Goal: Information Seeking & Learning: Learn about a topic

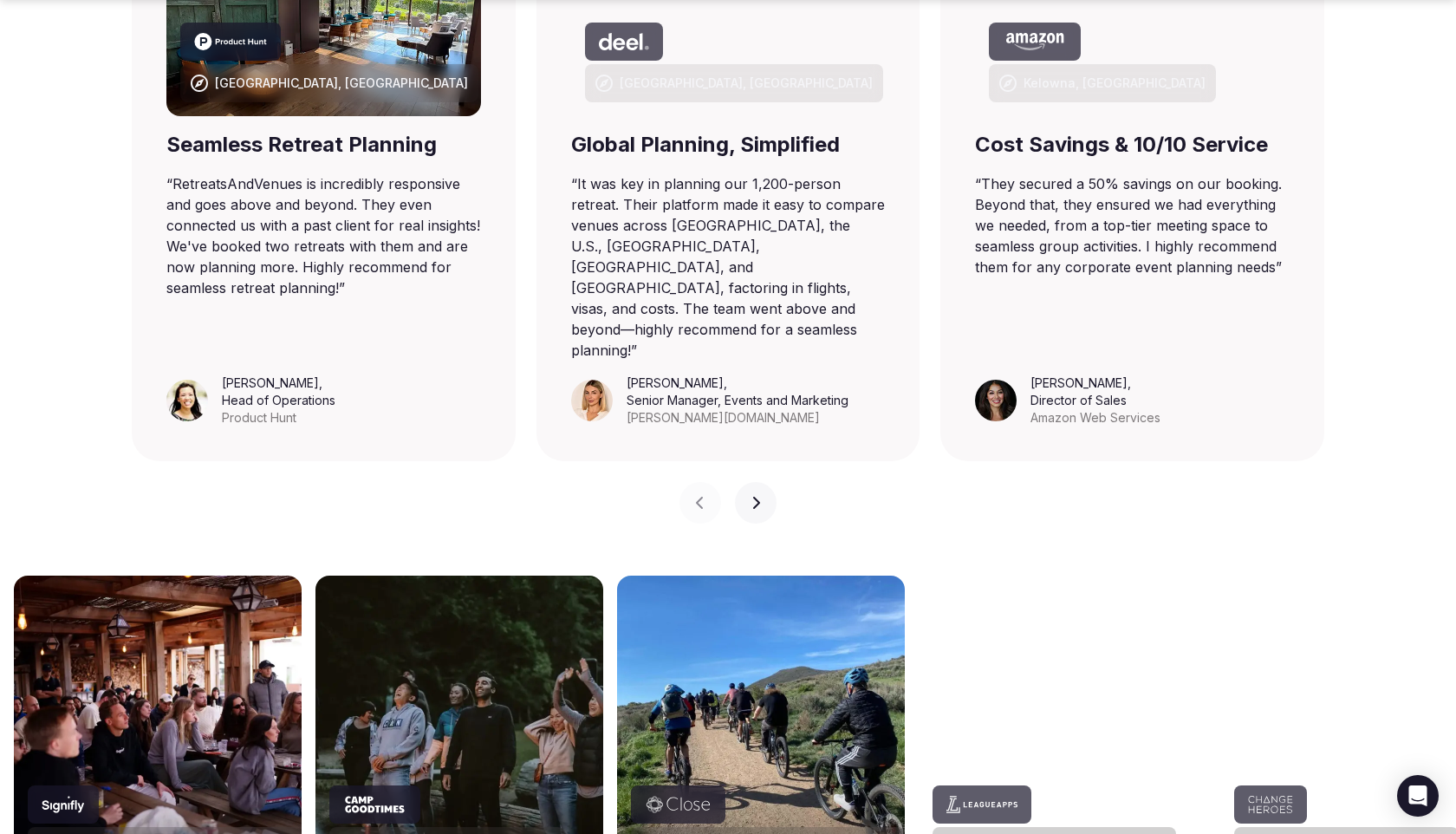
scroll to position [1318, 0]
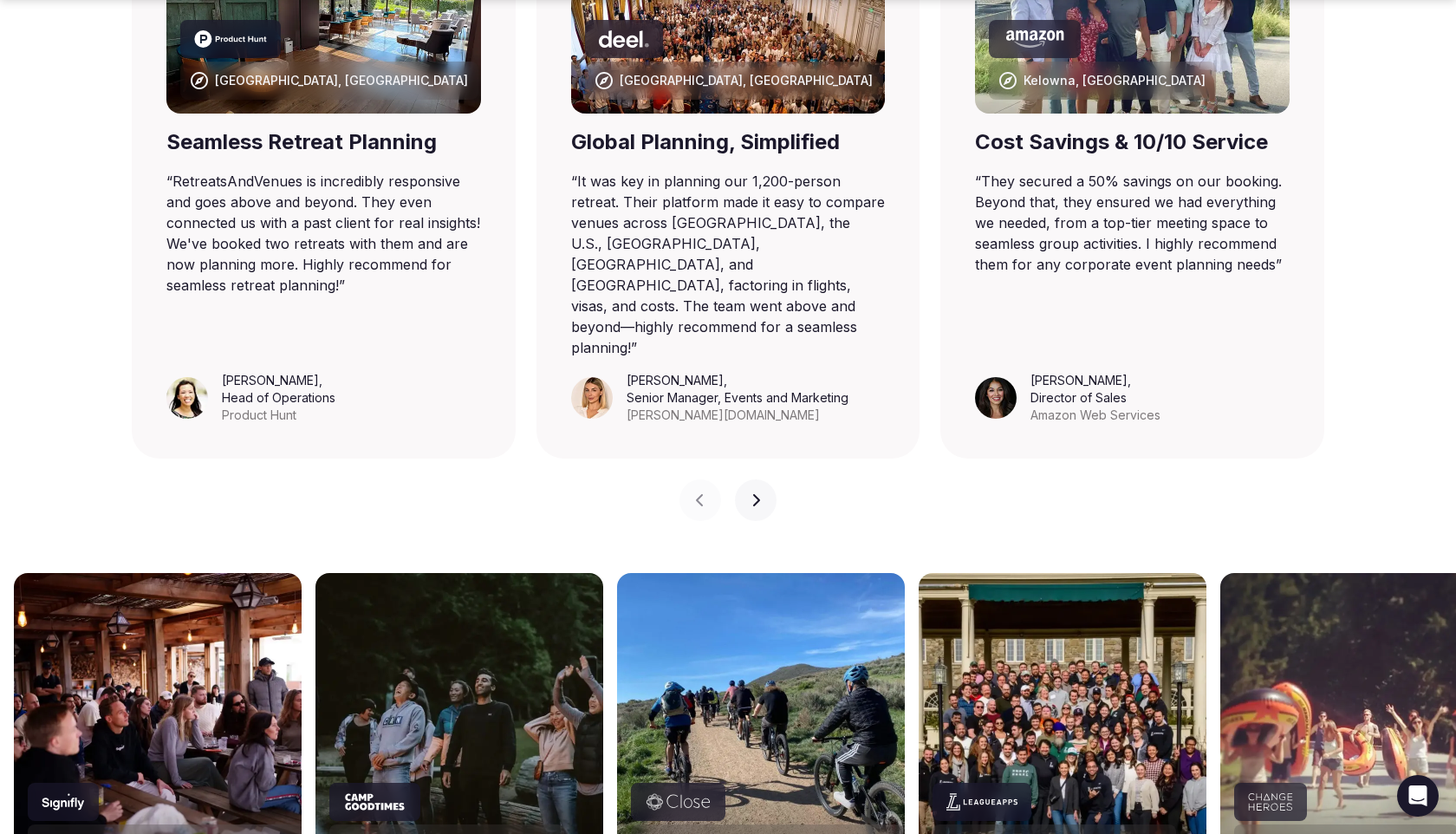
click at [758, 493] on icon "button" at bounding box center [755, 500] width 14 height 14
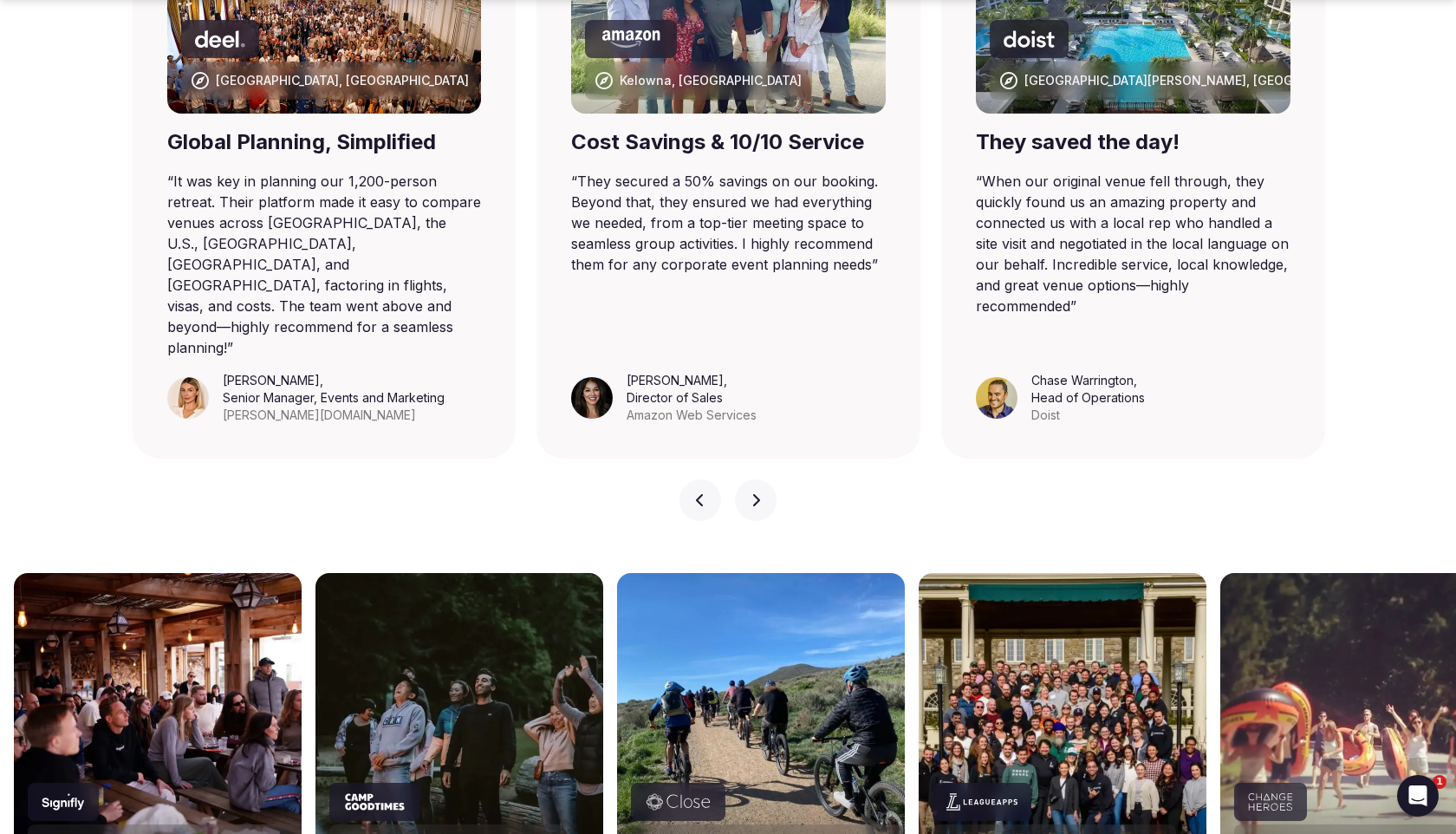
click at [758, 493] on icon "button" at bounding box center [755, 500] width 14 height 14
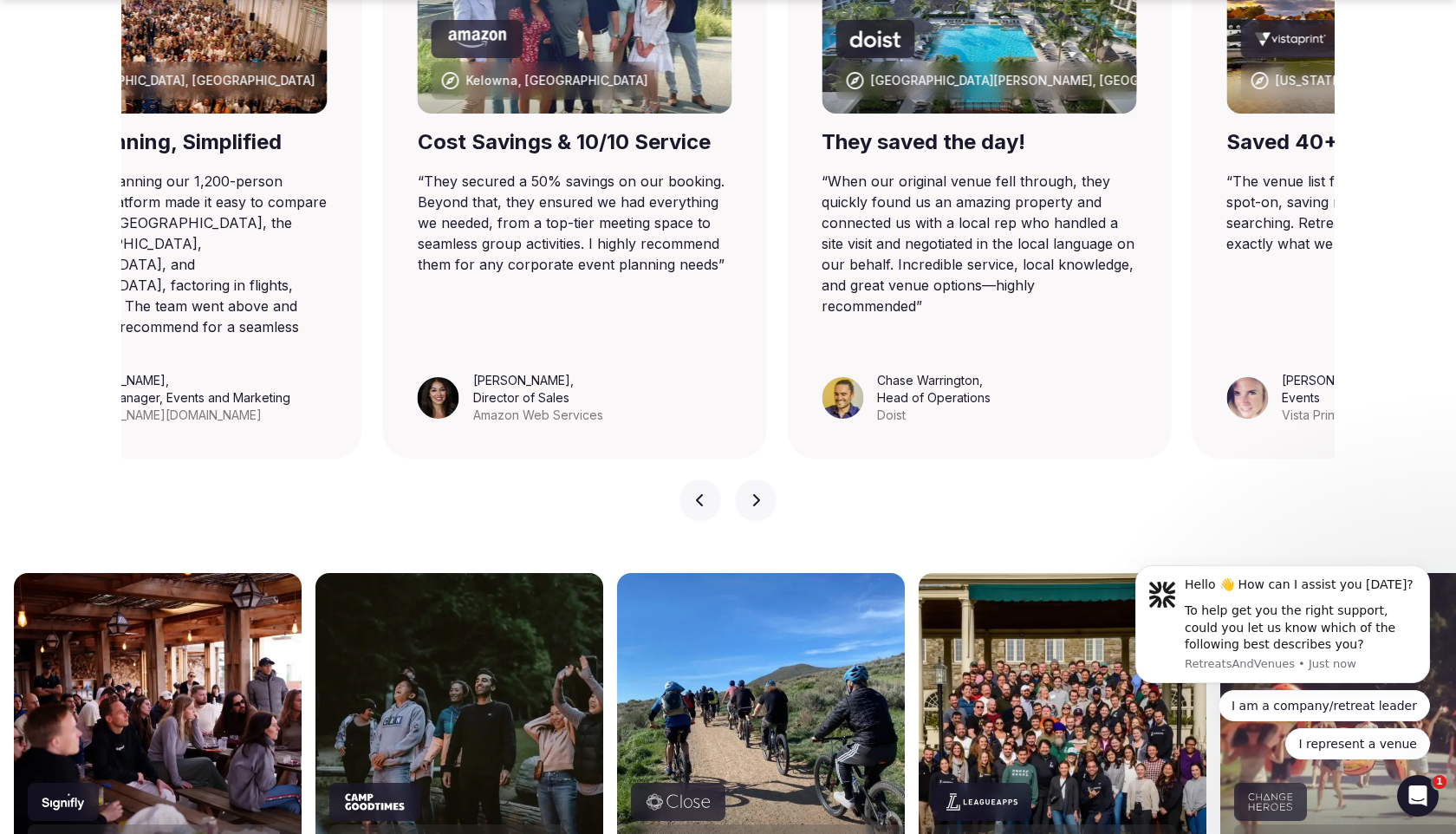
scroll to position [0, 0]
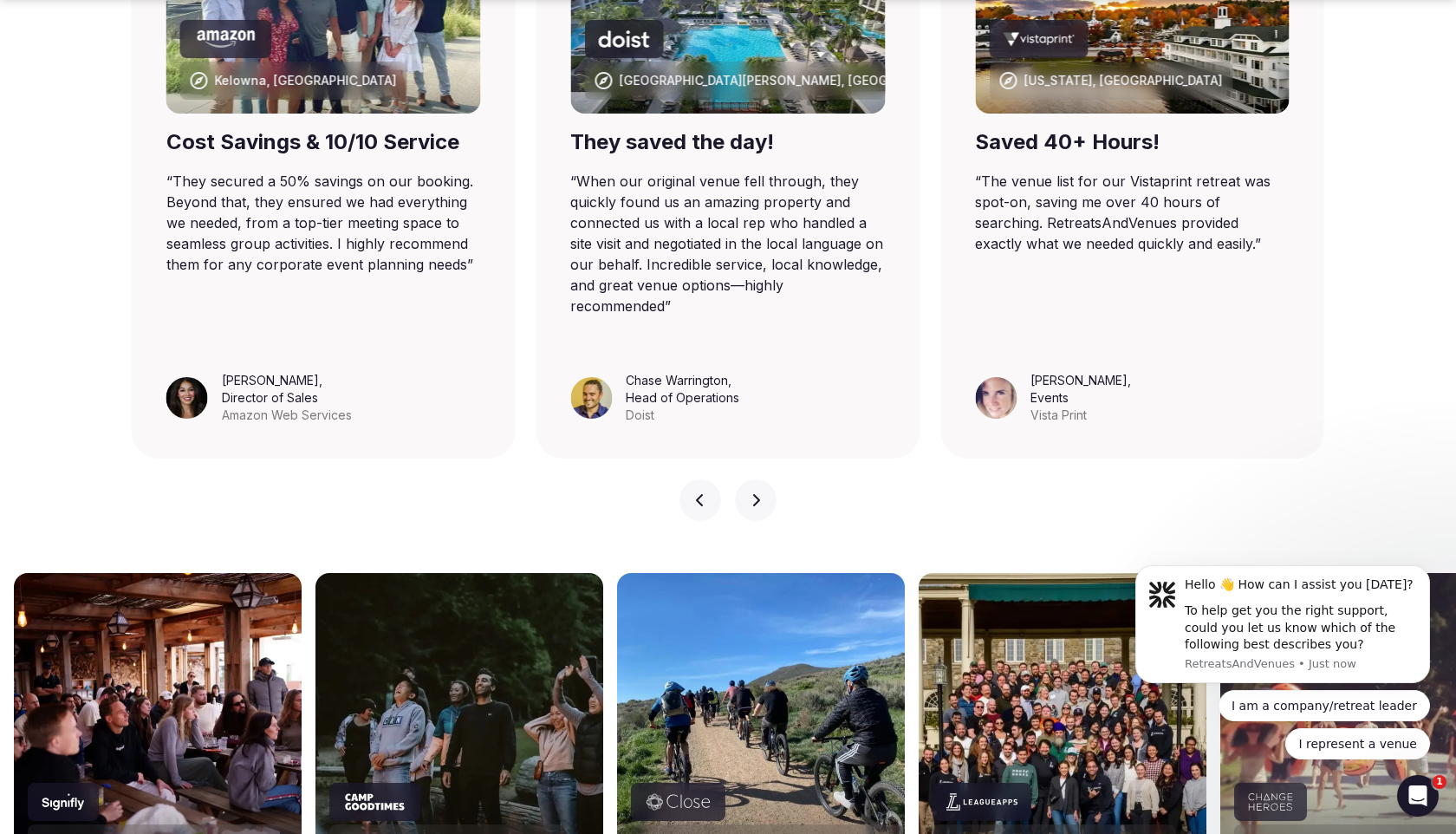
click at [758, 493] on icon "button" at bounding box center [755, 500] width 14 height 14
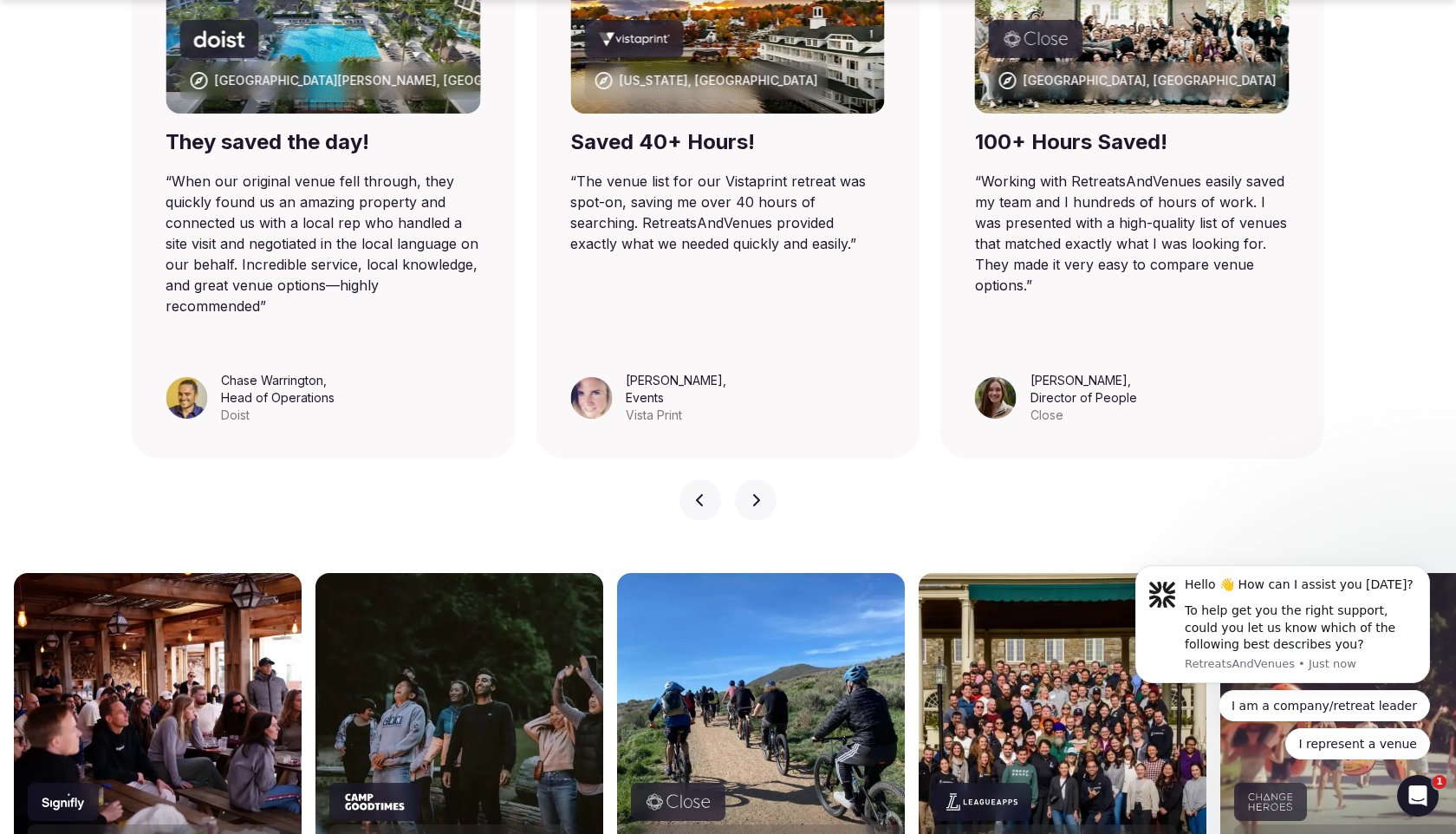
click at [758, 493] on icon "button" at bounding box center [755, 500] width 14 height 14
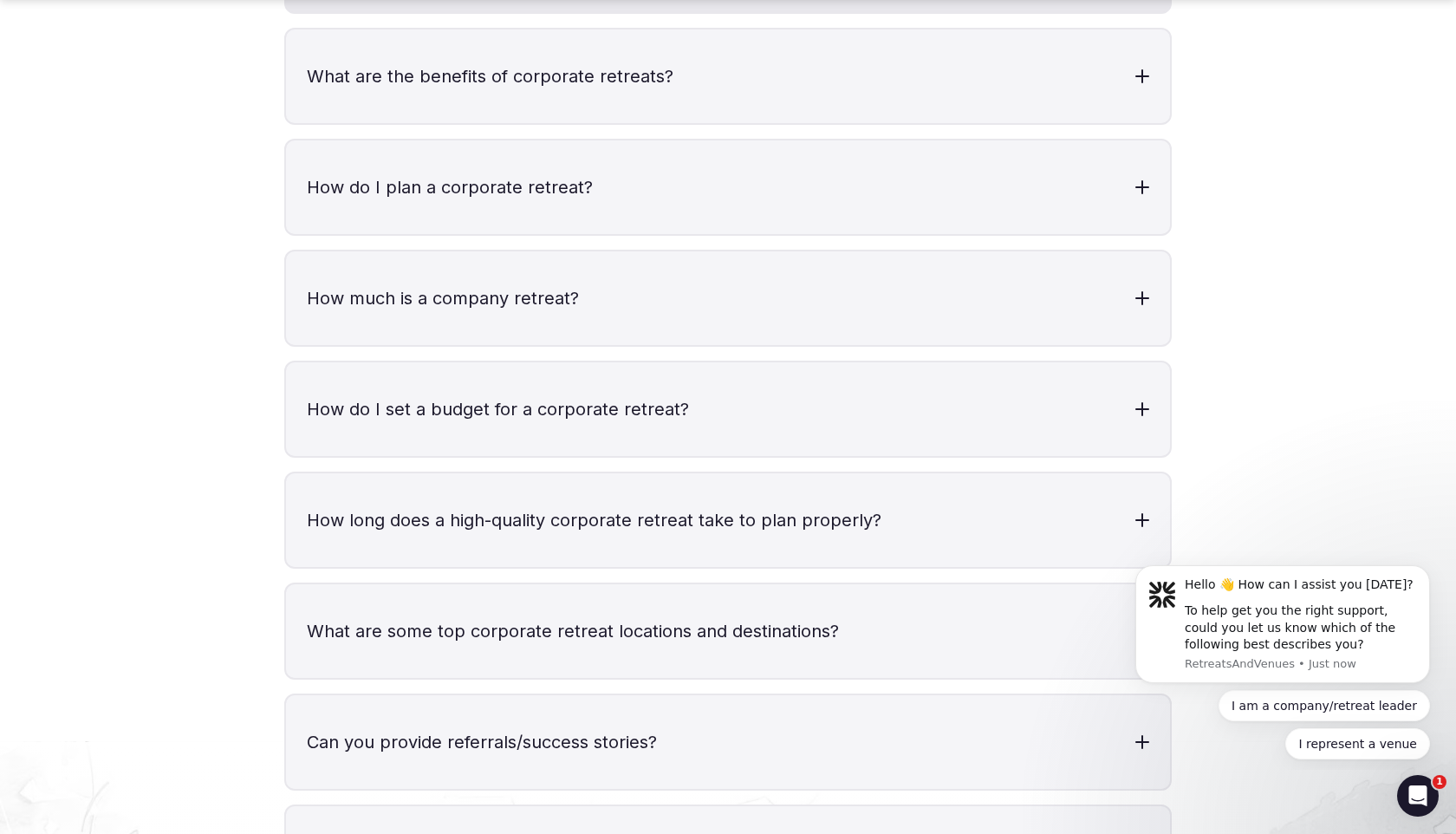
scroll to position [5507, 0]
click at [353, 379] on h3 "How do I set a budget for a corporate retreat?" at bounding box center [728, 408] width 884 height 94
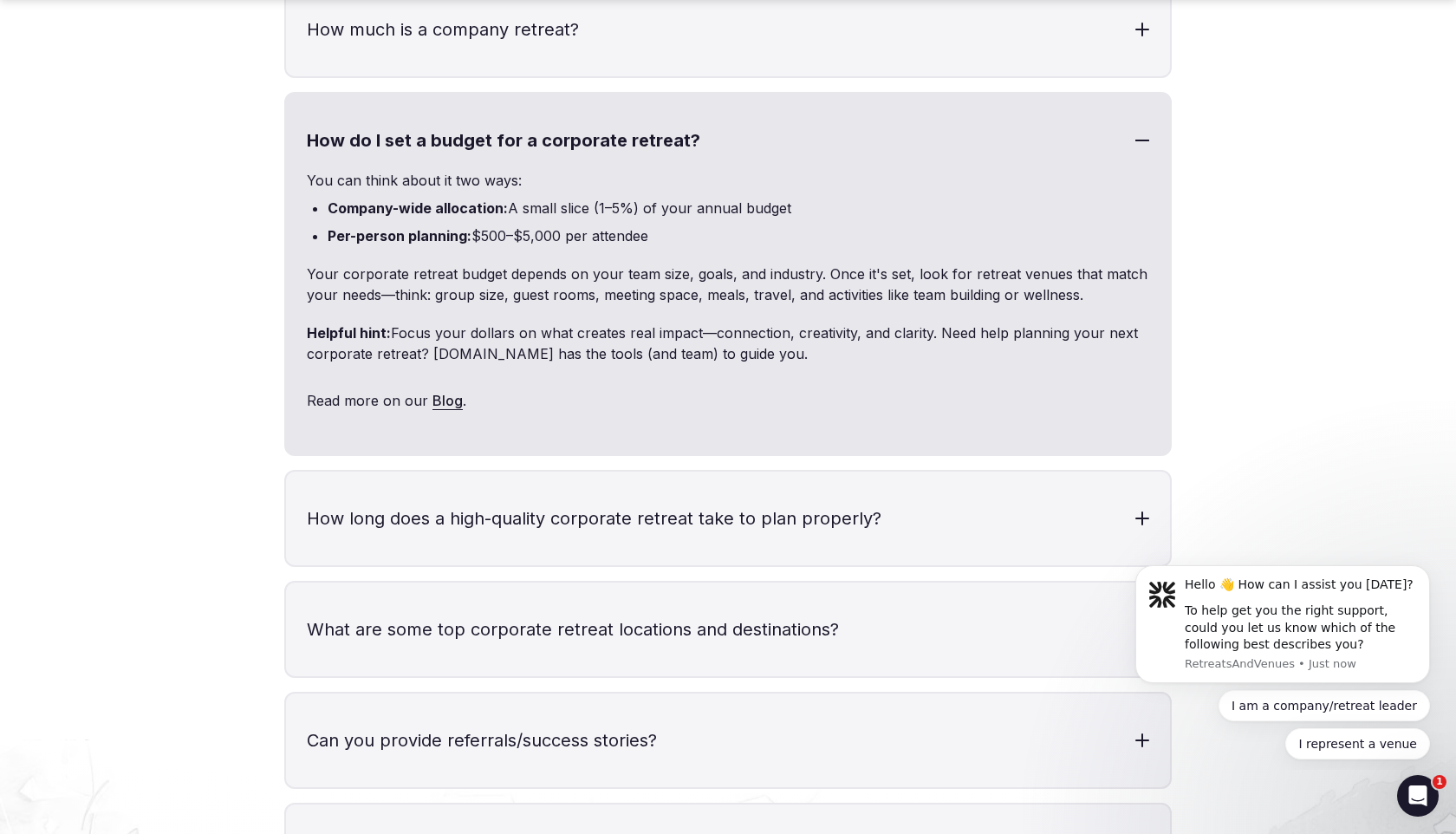
scroll to position [5791, 0]
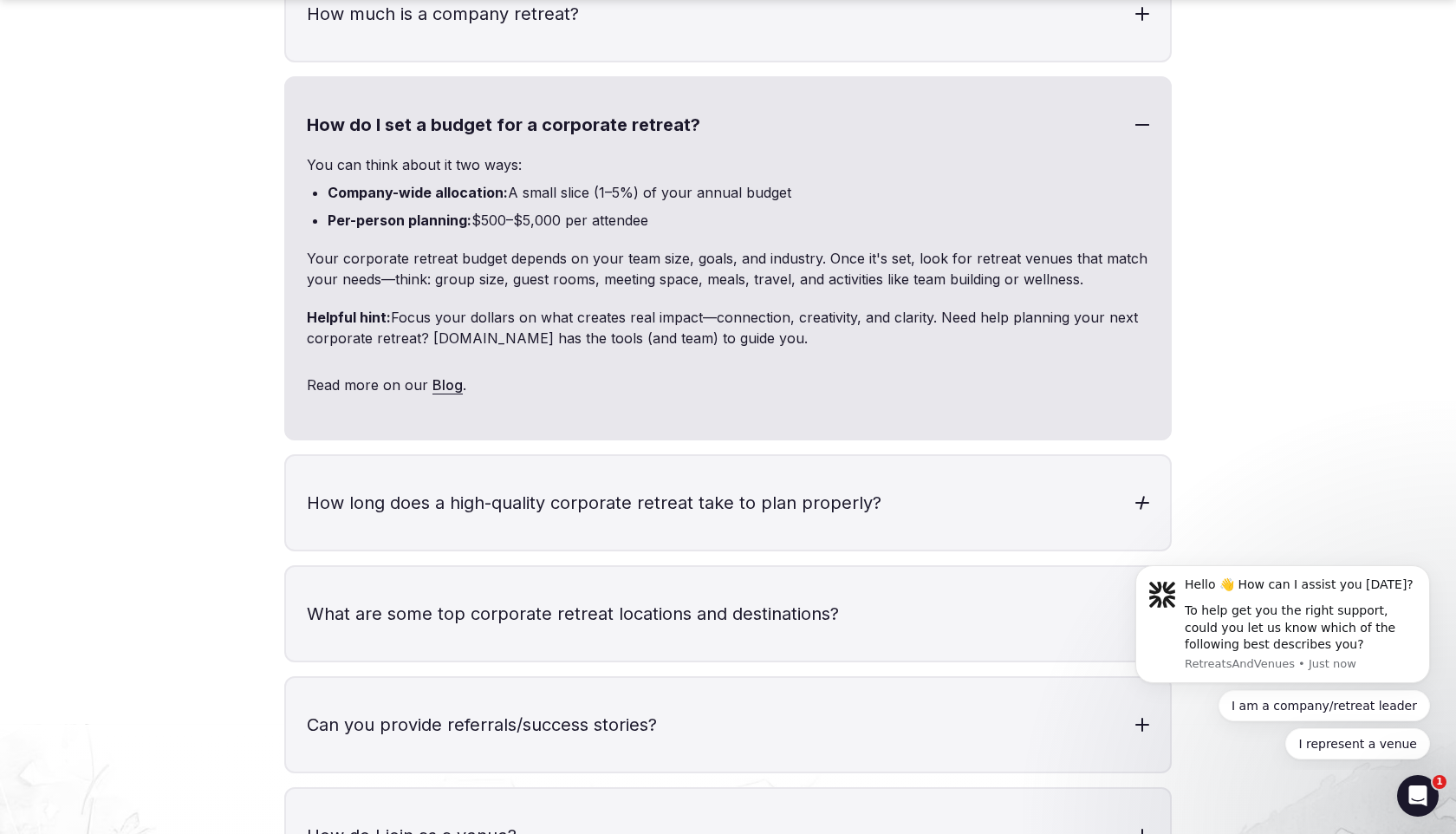
click at [491, 480] on h3 "How long does a high-quality corporate retreat take to plan properly?" at bounding box center [728, 502] width 884 height 94
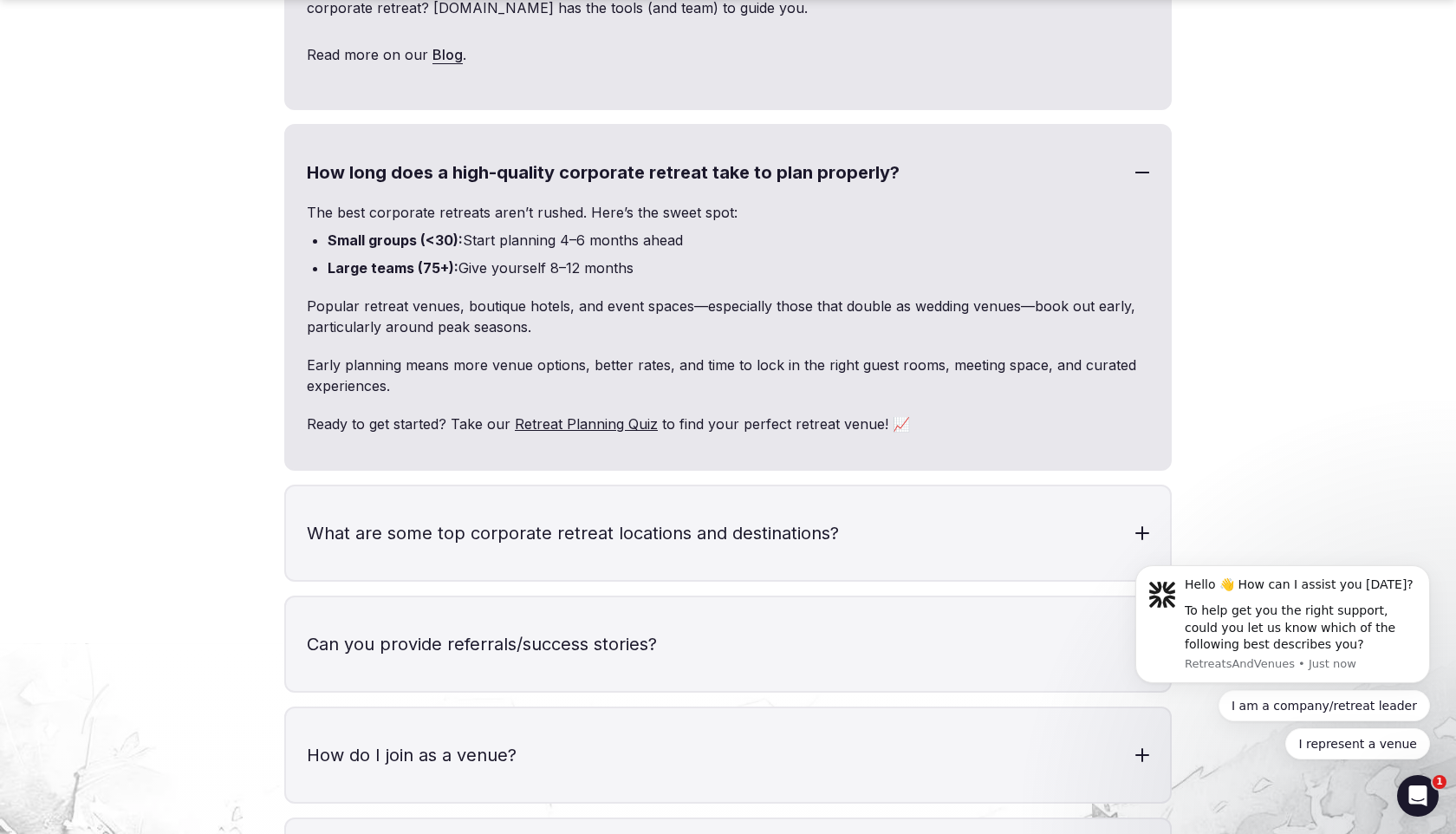
scroll to position [6125, 0]
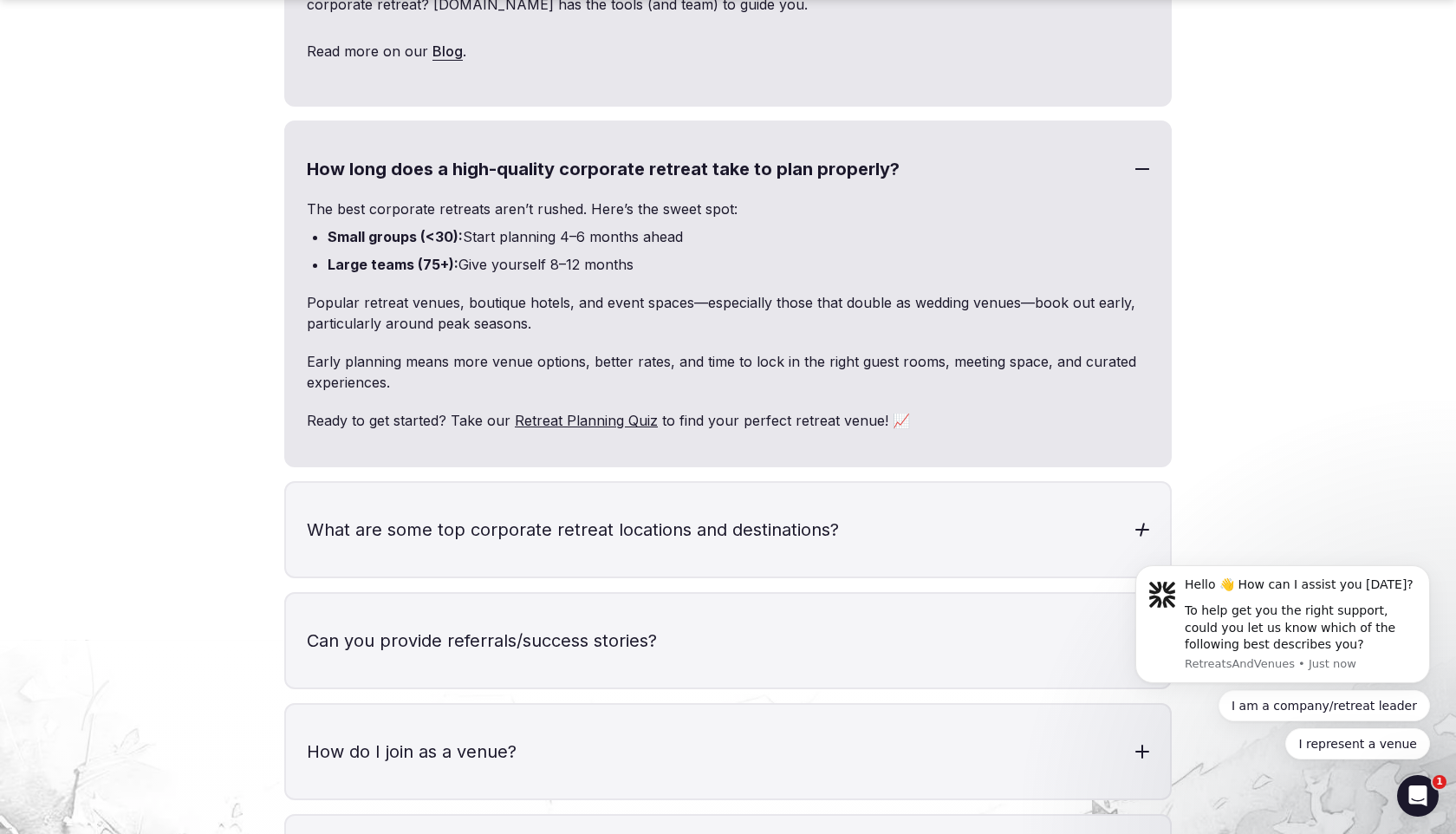
click at [492, 483] on h3 "What are some top corporate retreat locations and destinations?" at bounding box center [728, 529] width 884 height 94
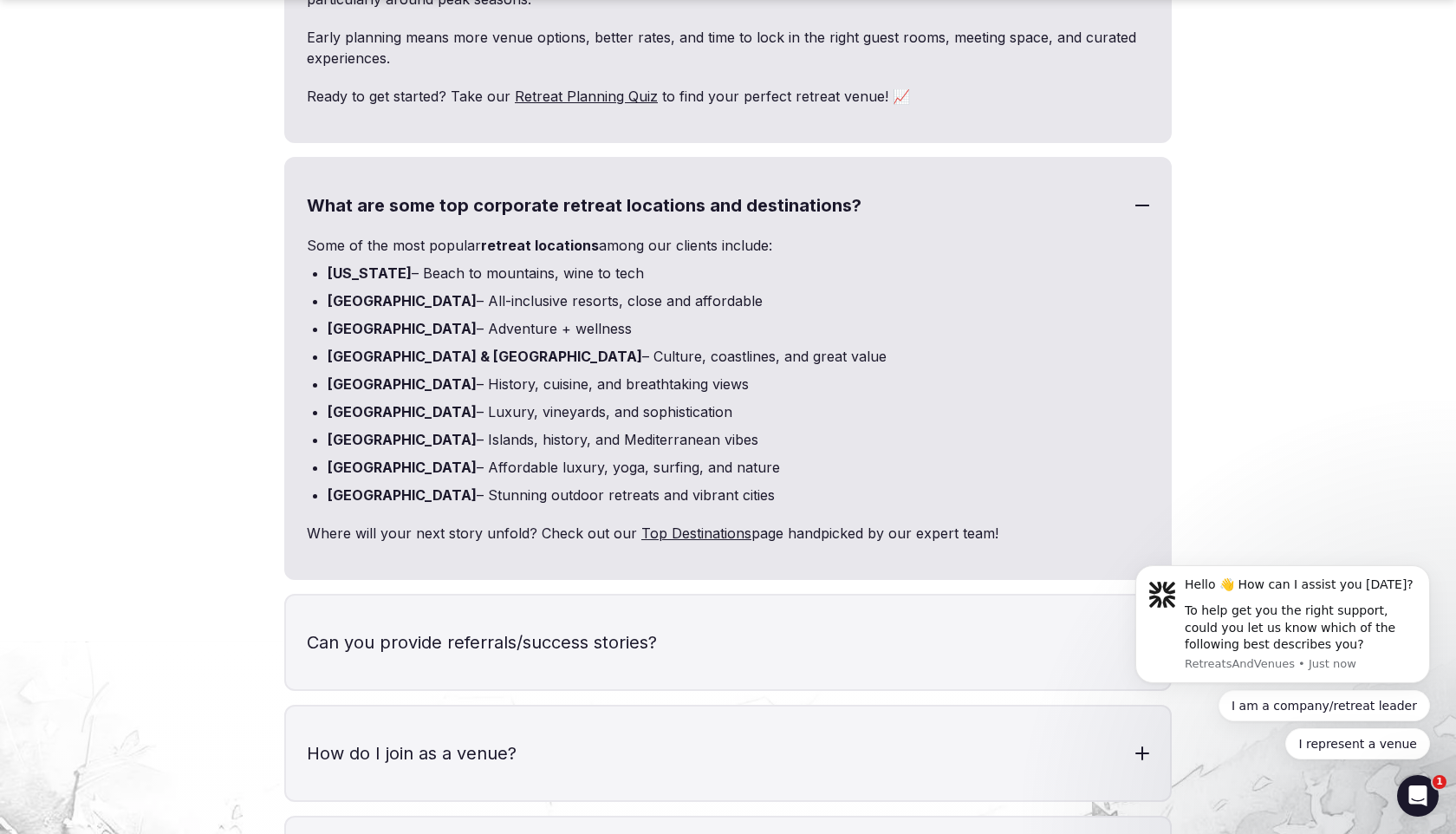
scroll to position [6454, 0]
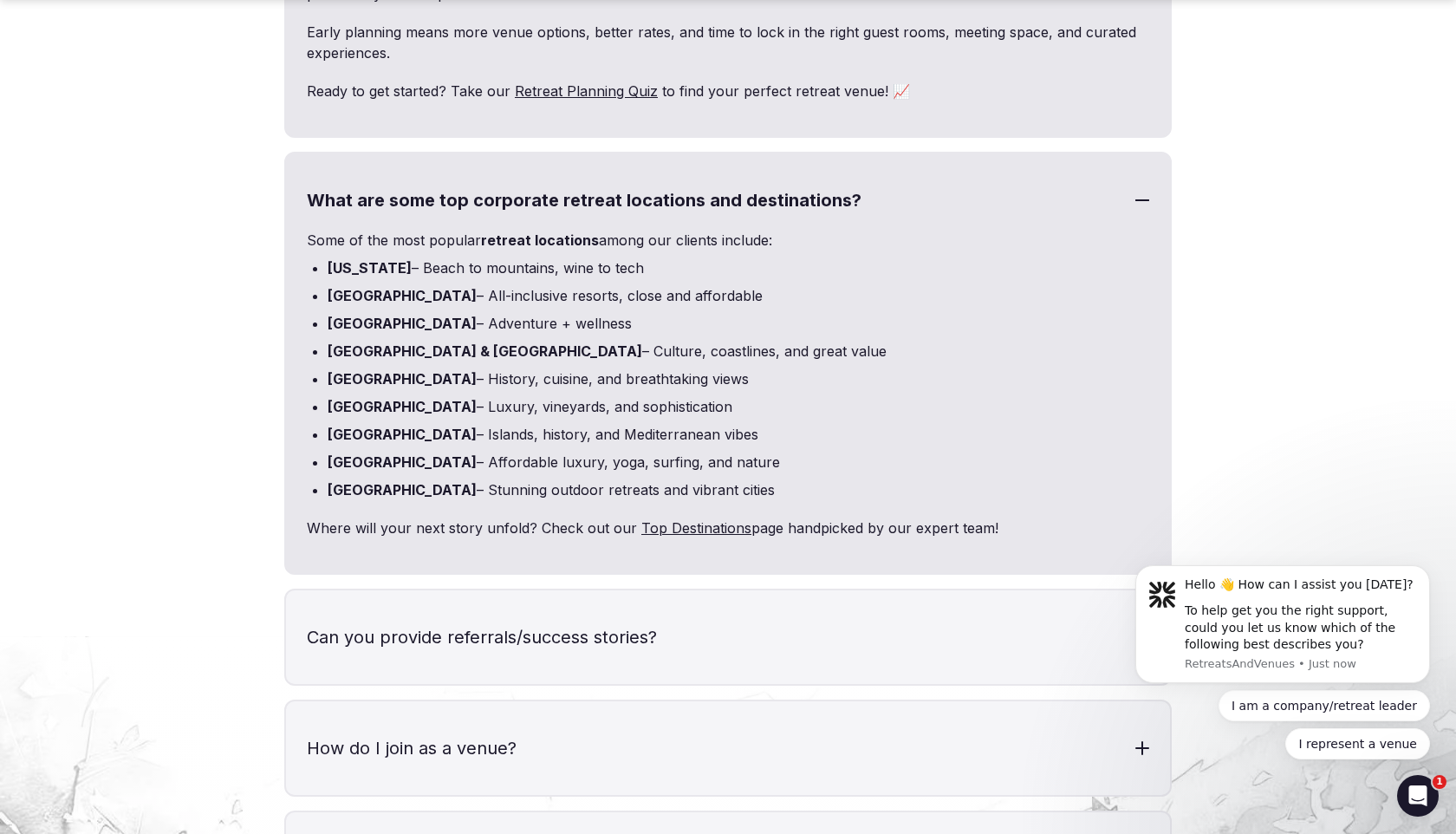
click at [499, 611] on h3 "Can you provide referrals/success stories?" at bounding box center [728, 636] width 884 height 94
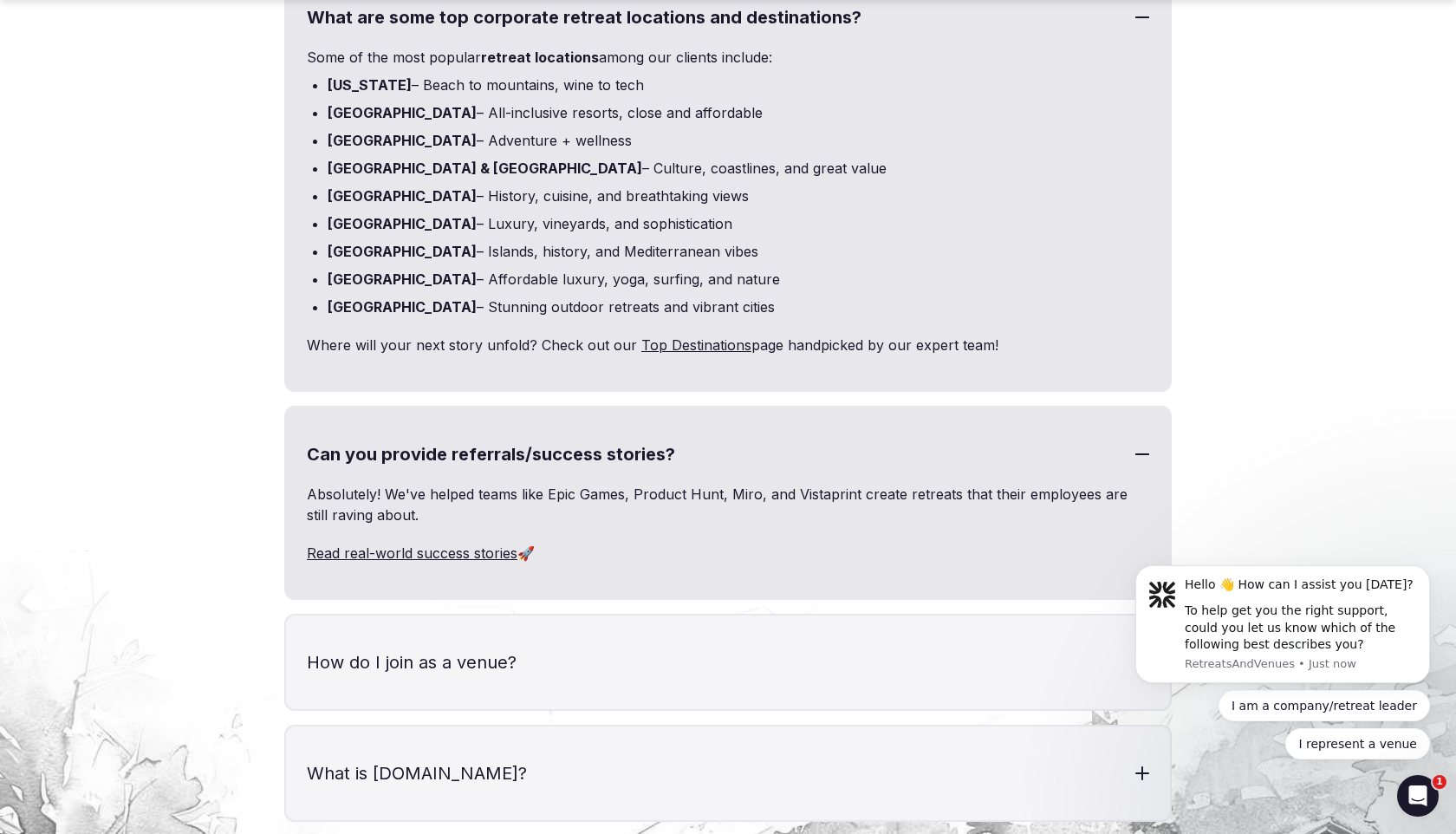
scroll to position [6642, 0]
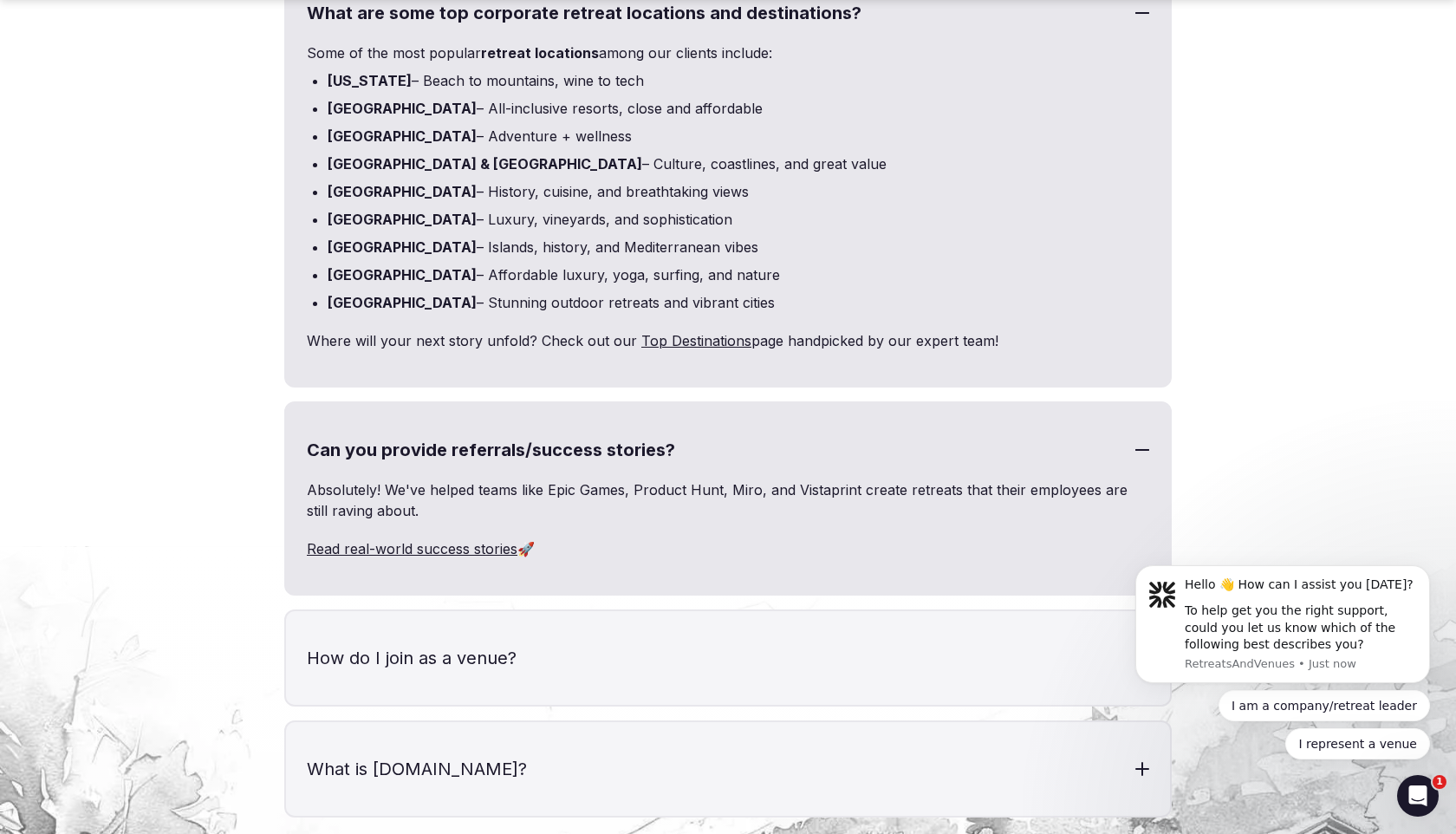
click at [499, 612] on h3 "How do I join as a venue?" at bounding box center [728, 657] width 884 height 94
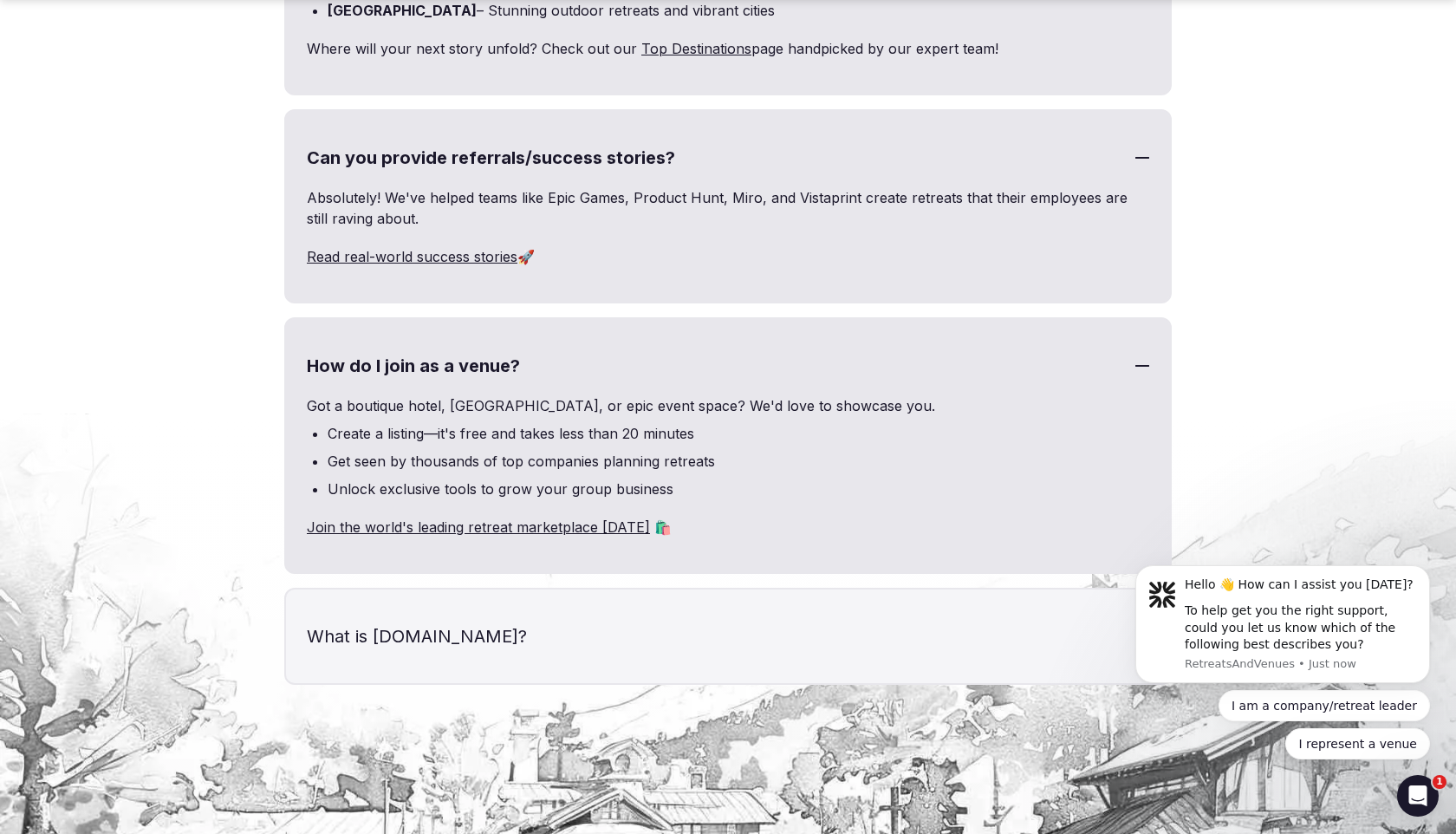
scroll to position [6940, 0]
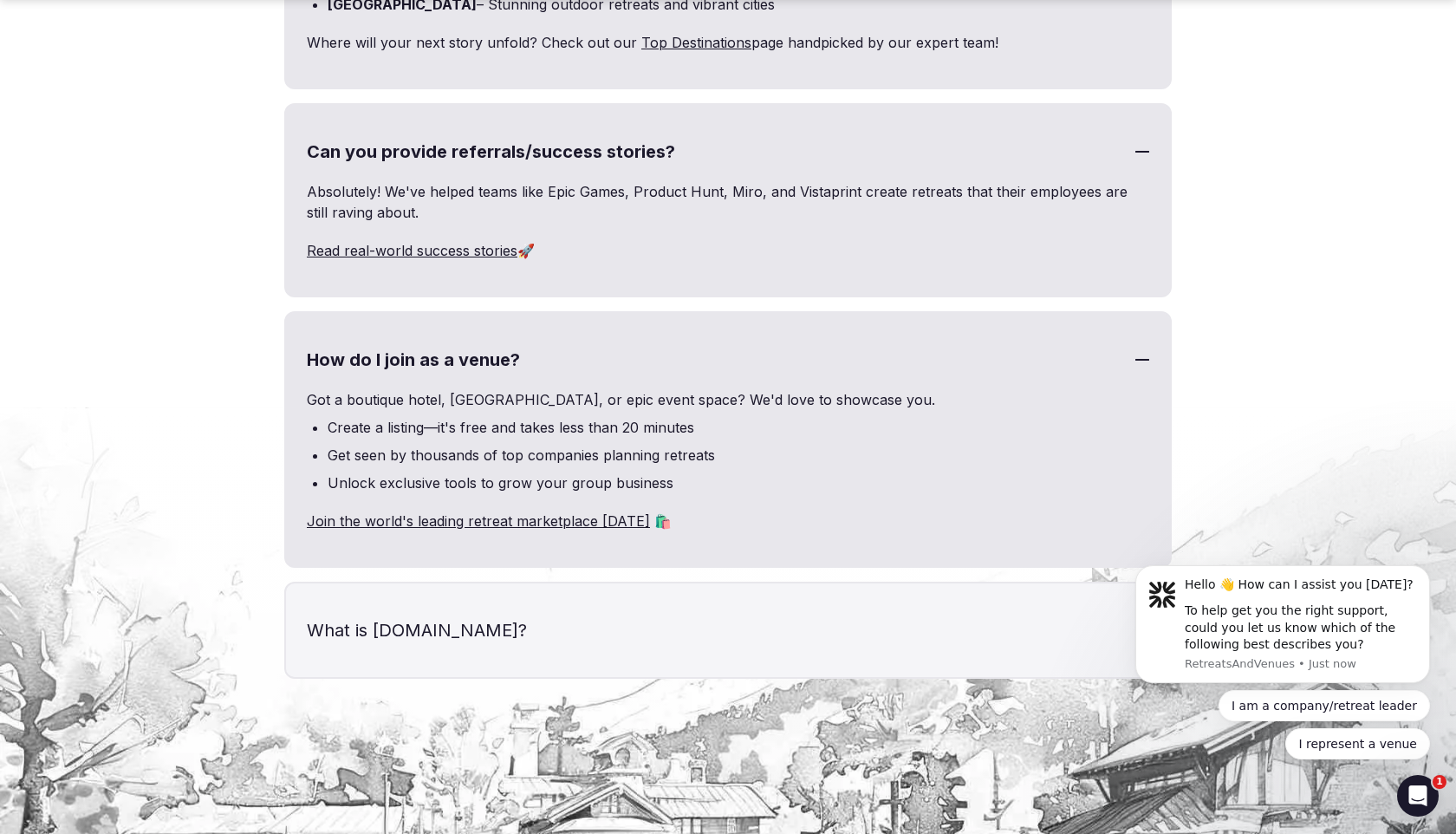
click at [498, 599] on h3 "What is [DOMAIN_NAME]?" at bounding box center [728, 630] width 884 height 94
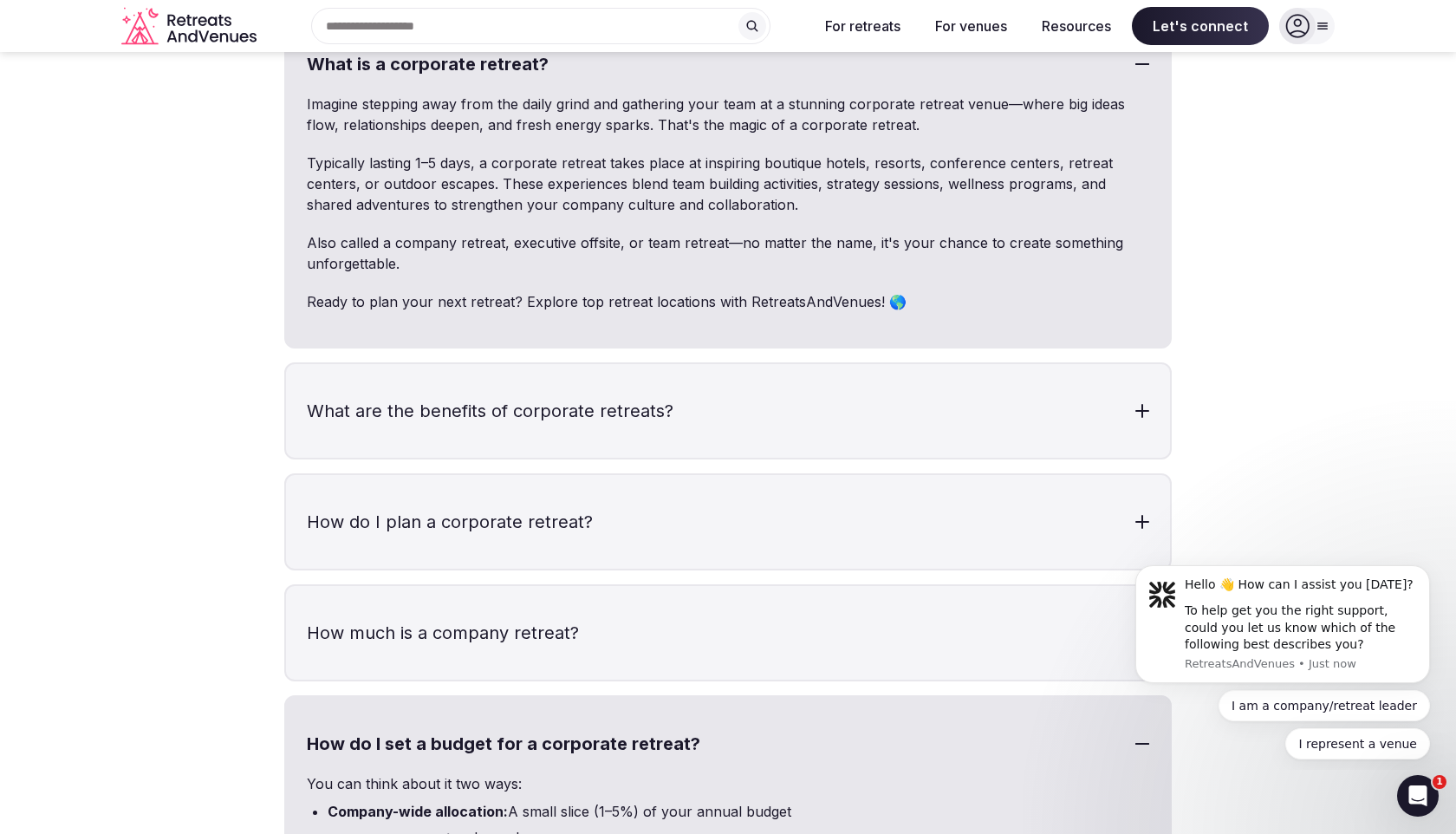
scroll to position [5165, 0]
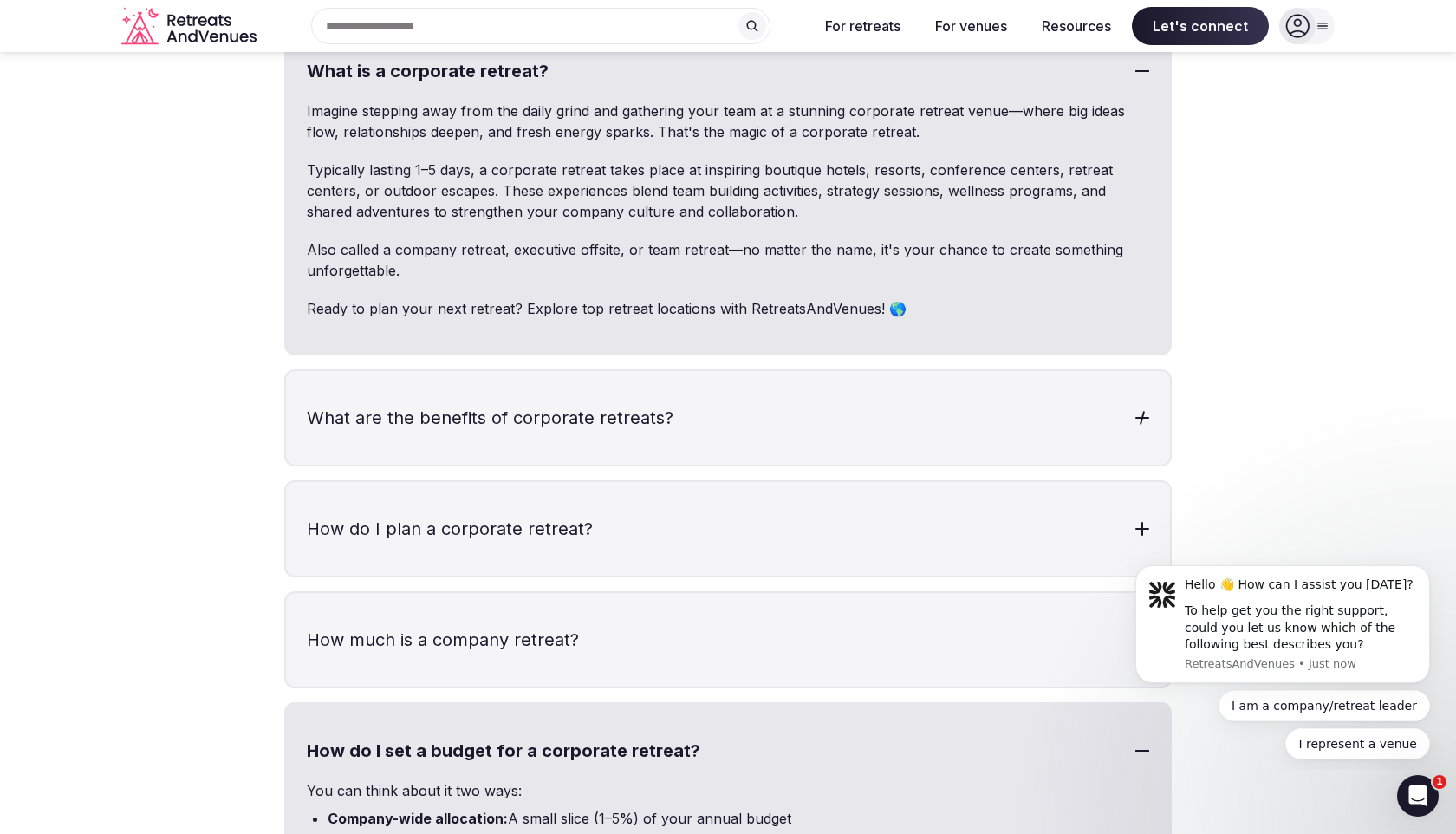
click at [532, 397] on h3 "What are the benefits of corporate retreats?" at bounding box center [728, 418] width 884 height 94
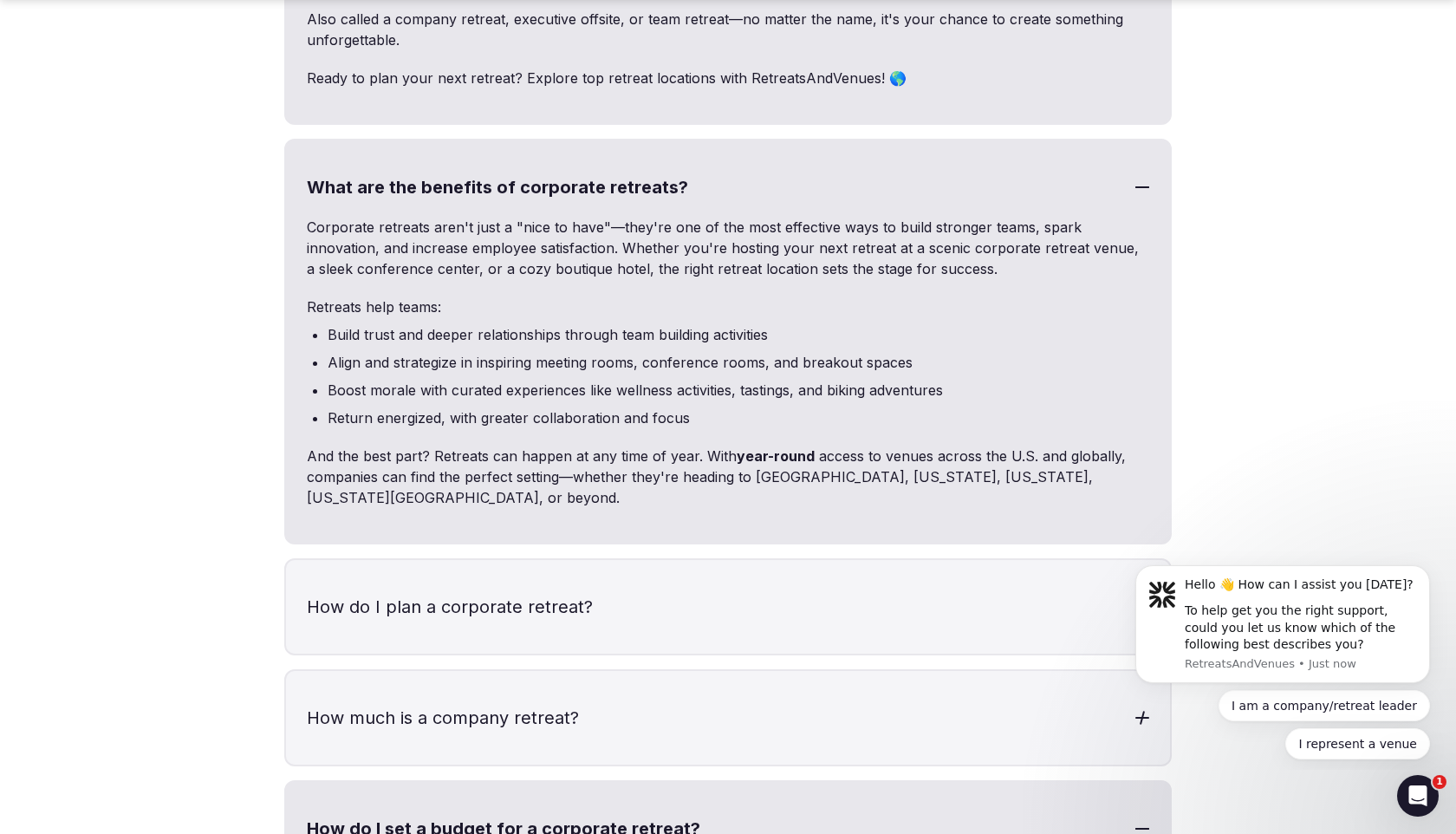
scroll to position [5479, 0]
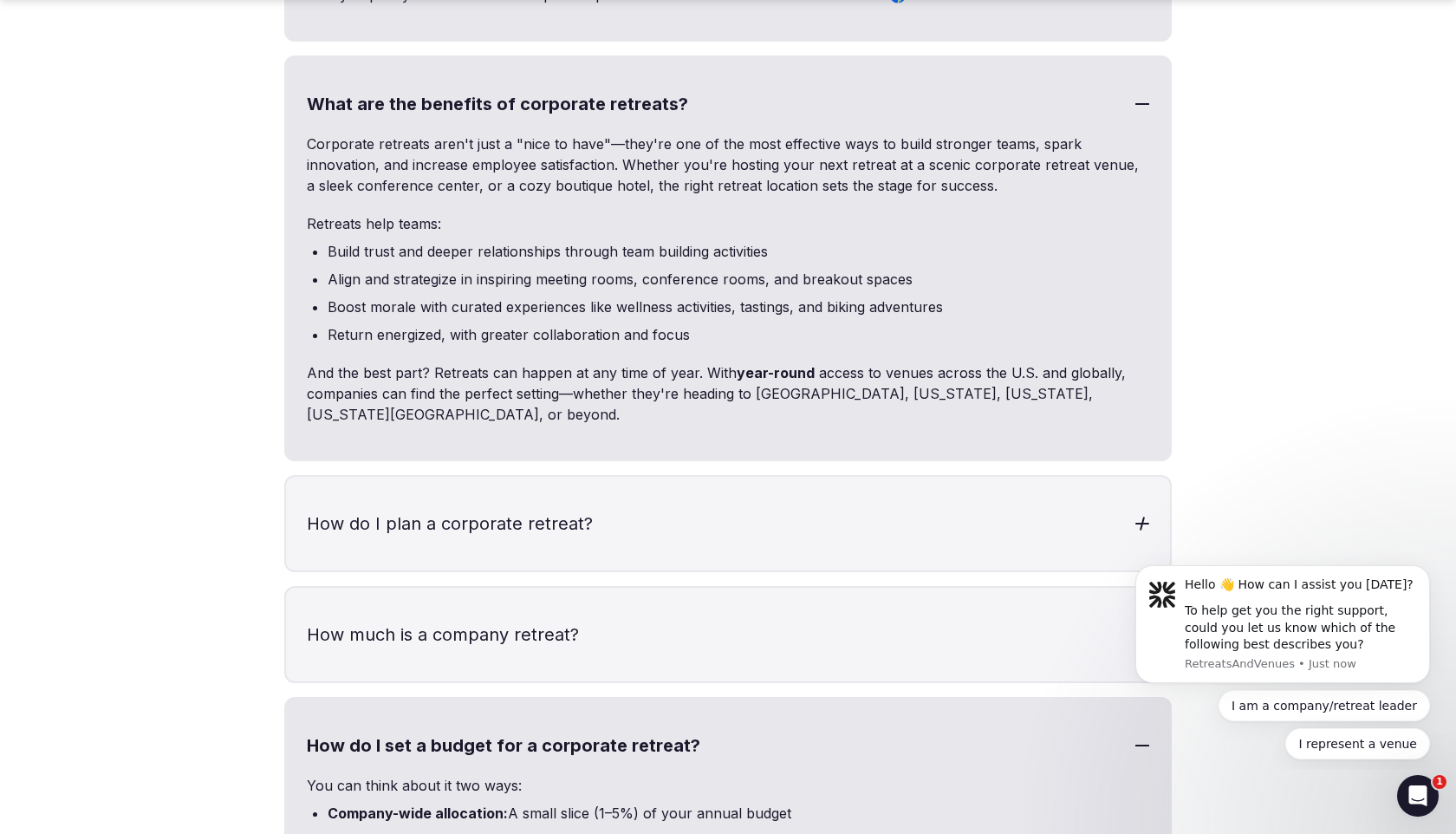
click at [530, 477] on h3 "How do I plan a corporate retreat?" at bounding box center [728, 523] width 884 height 94
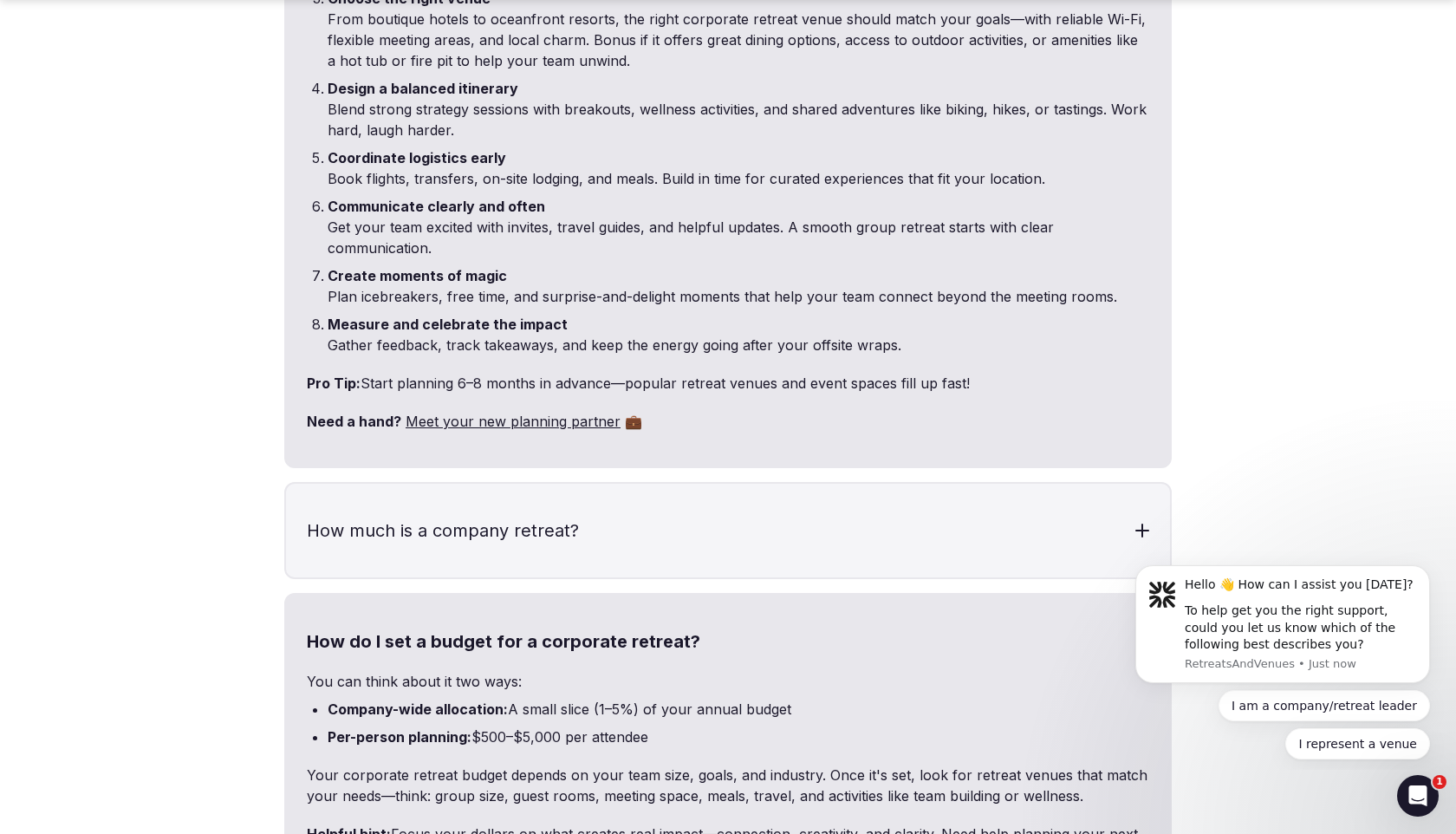
scroll to position [6194, 0]
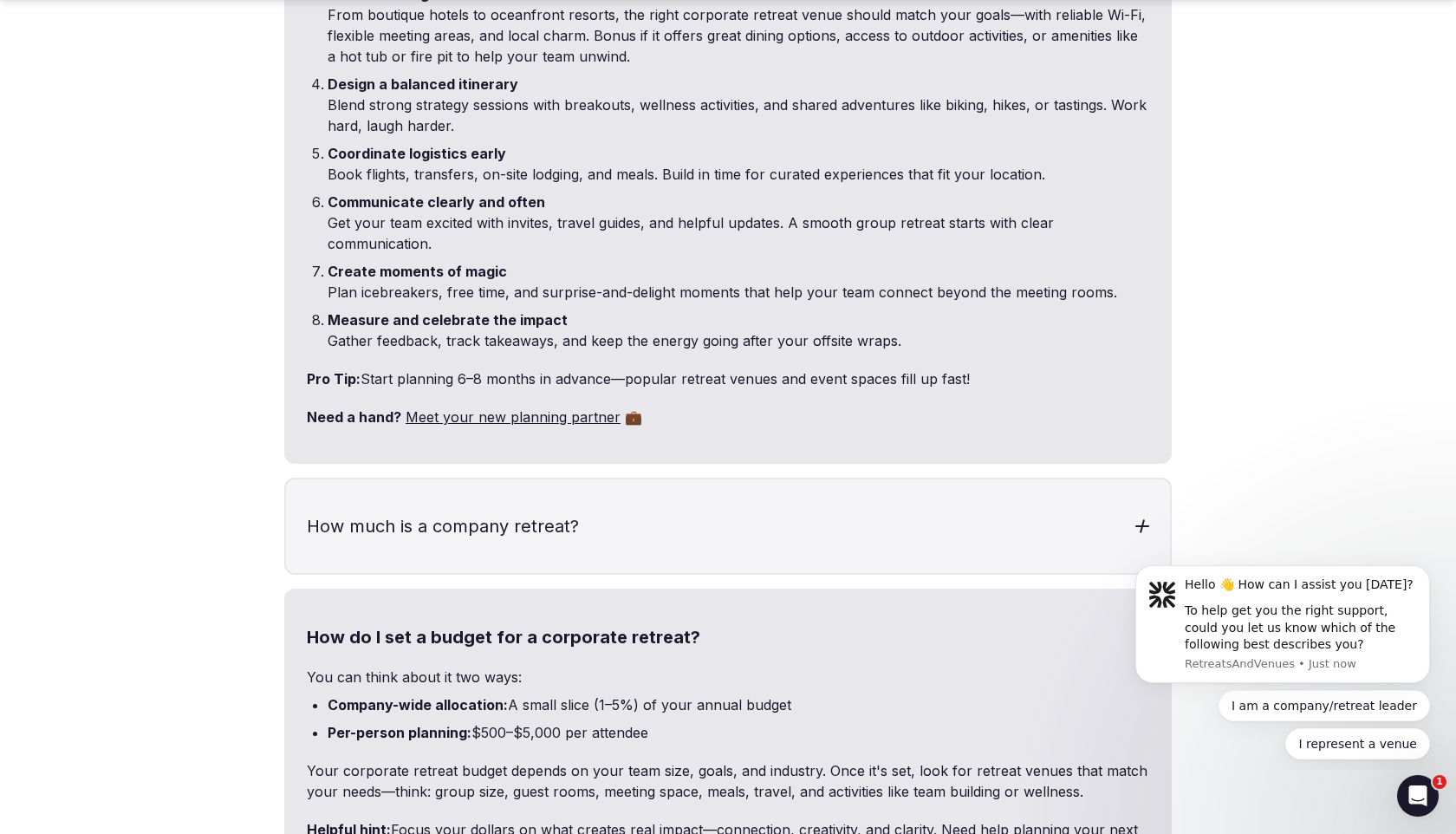
click at [570, 484] on h3 "How much is a company retreat?" at bounding box center [728, 526] width 884 height 94
